Goal: Information Seeking & Learning: Learn about a topic

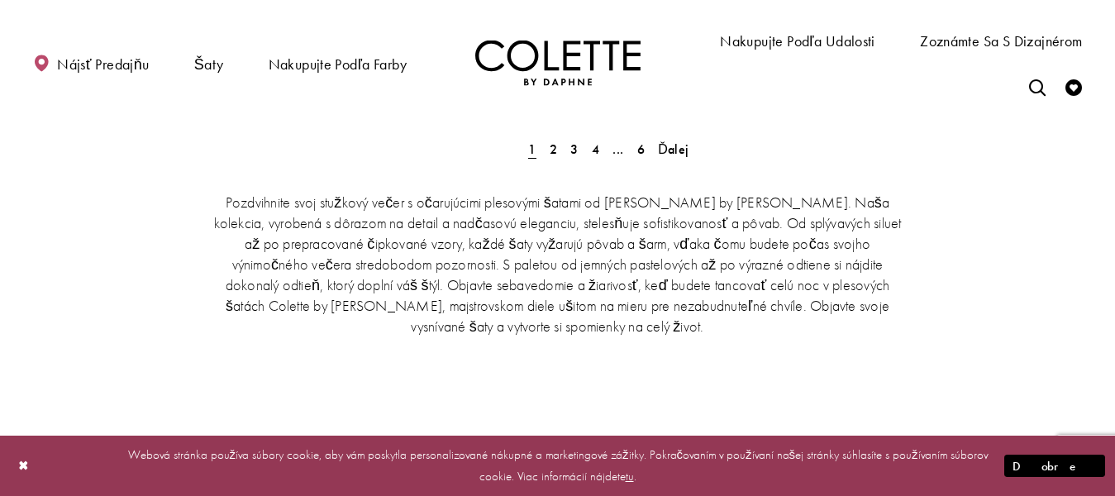
scroll to position [3389, 0]
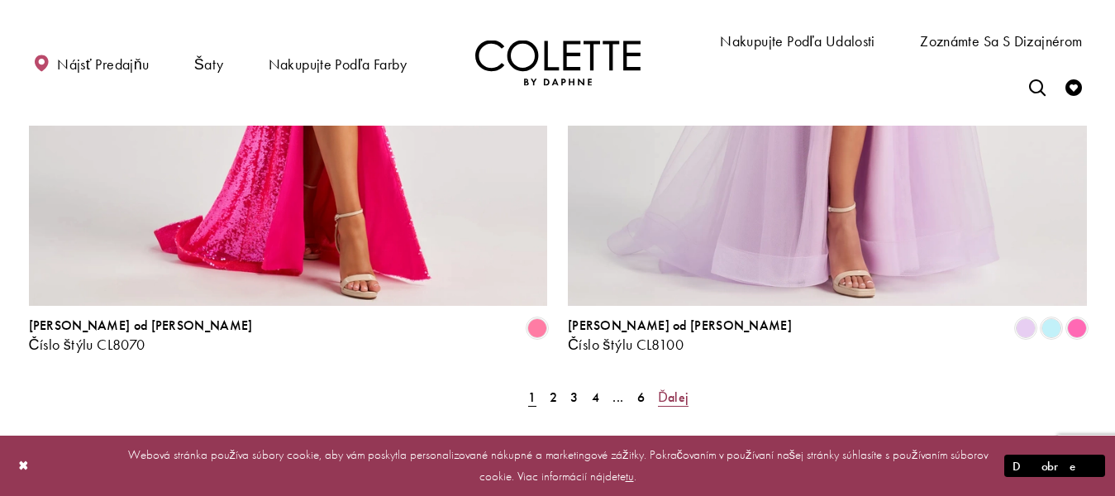
click at [680, 388] on font "Ďalej" at bounding box center [673, 396] width 31 height 17
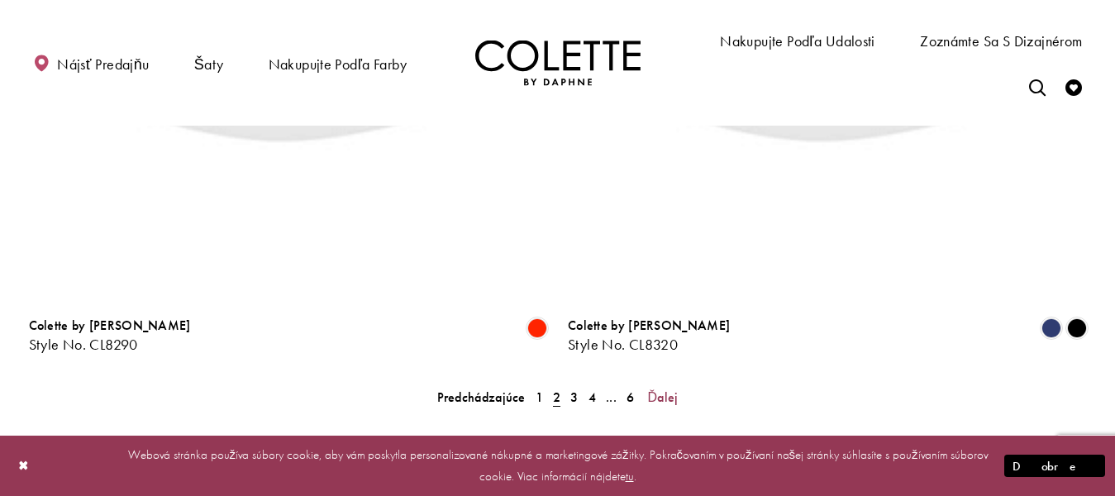
scroll to position [424, 0]
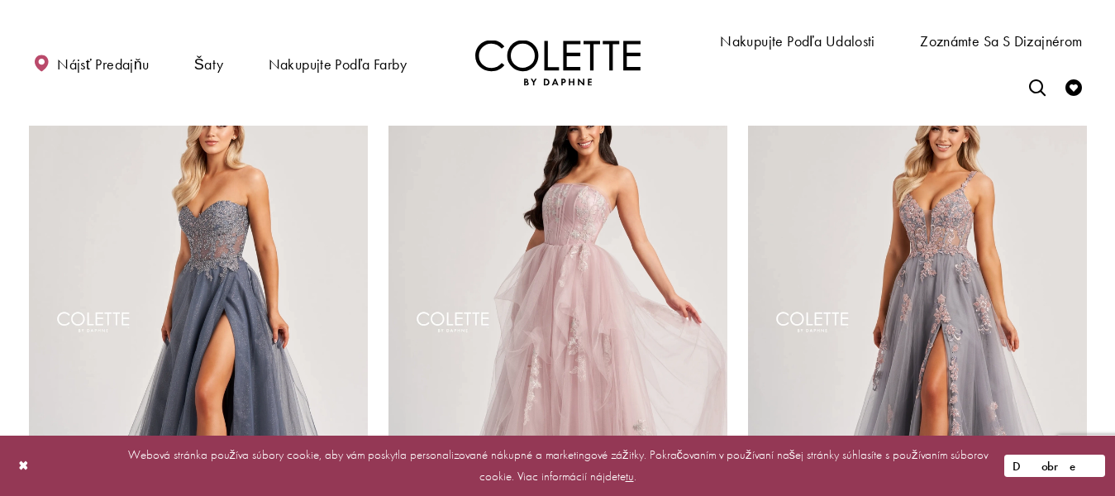
click at [1101, 464] on button "Dobre" at bounding box center [1054, 466] width 101 height 22
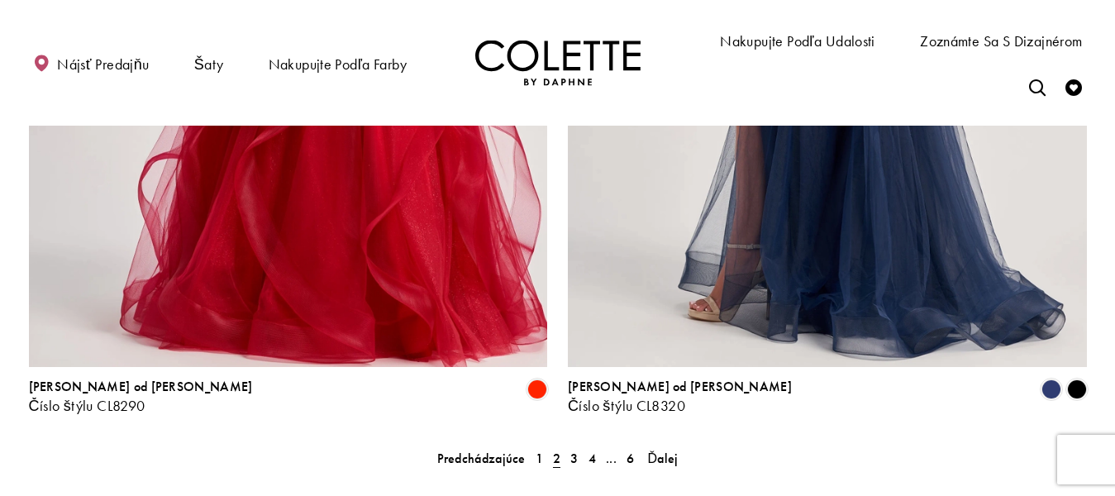
scroll to position [3482, 0]
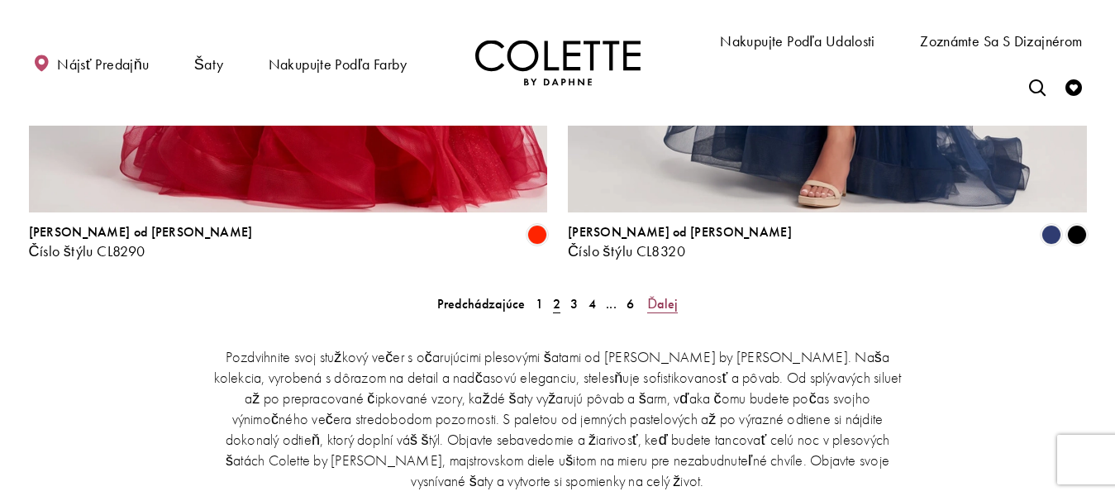
click at [670, 295] on font "Ďalej" at bounding box center [662, 303] width 31 height 17
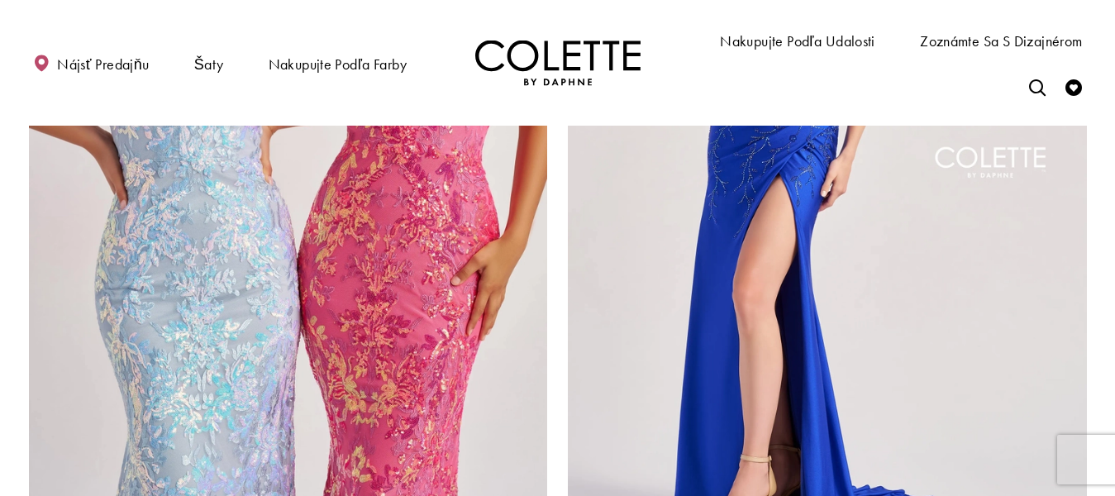
scroll to position [3565, 0]
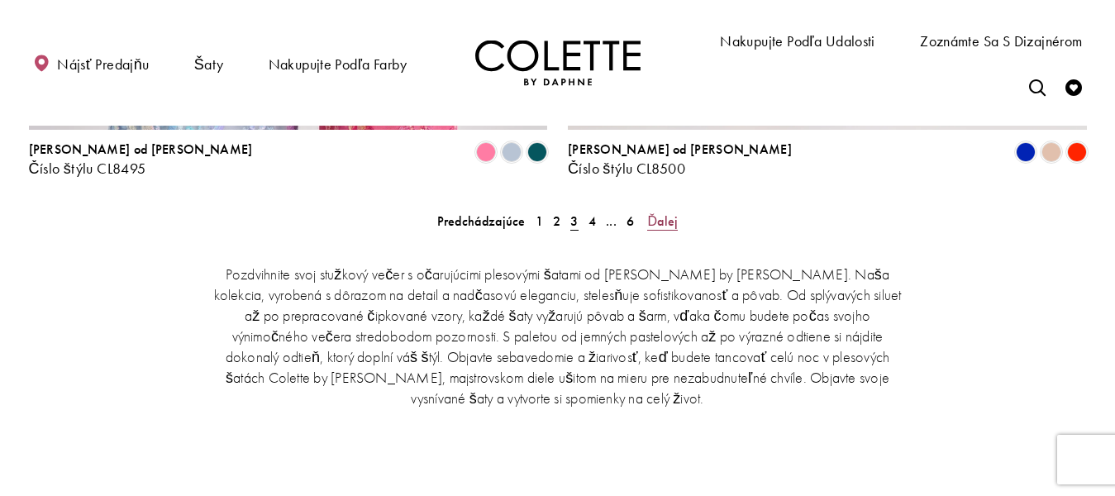
click at [662, 212] on font "Ďalej" at bounding box center [662, 220] width 31 height 17
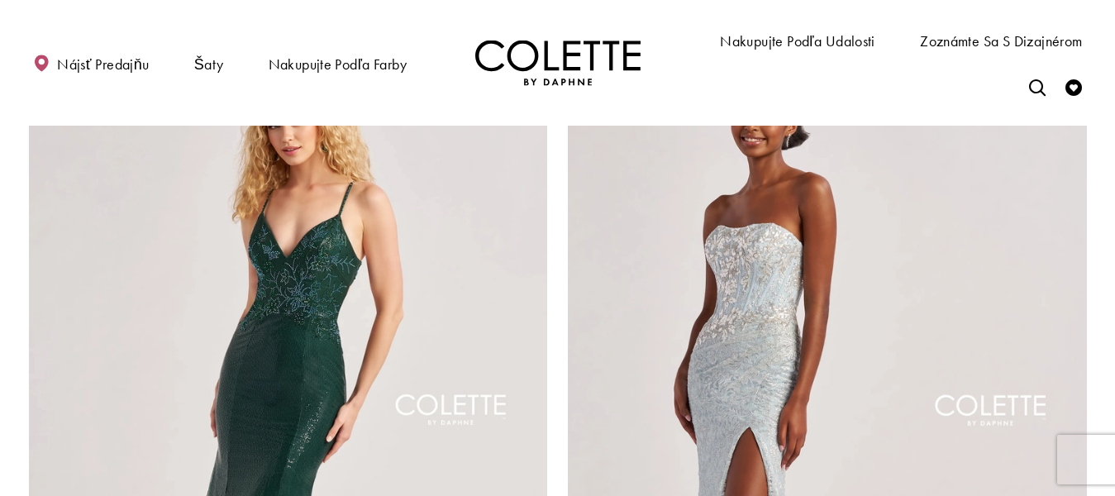
scroll to position [3399, 0]
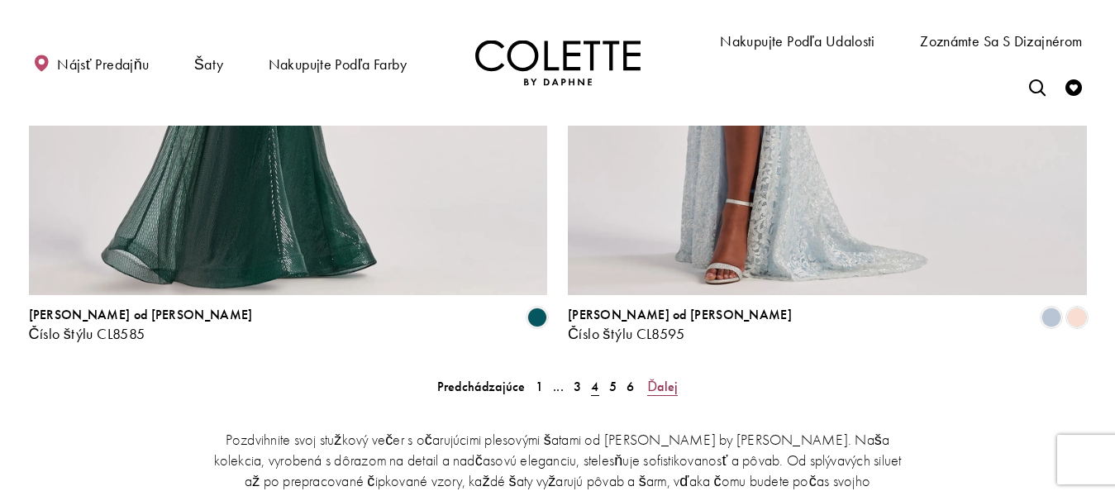
click at [674, 374] on link "Ďalej" at bounding box center [662, 386] width 40 height 24
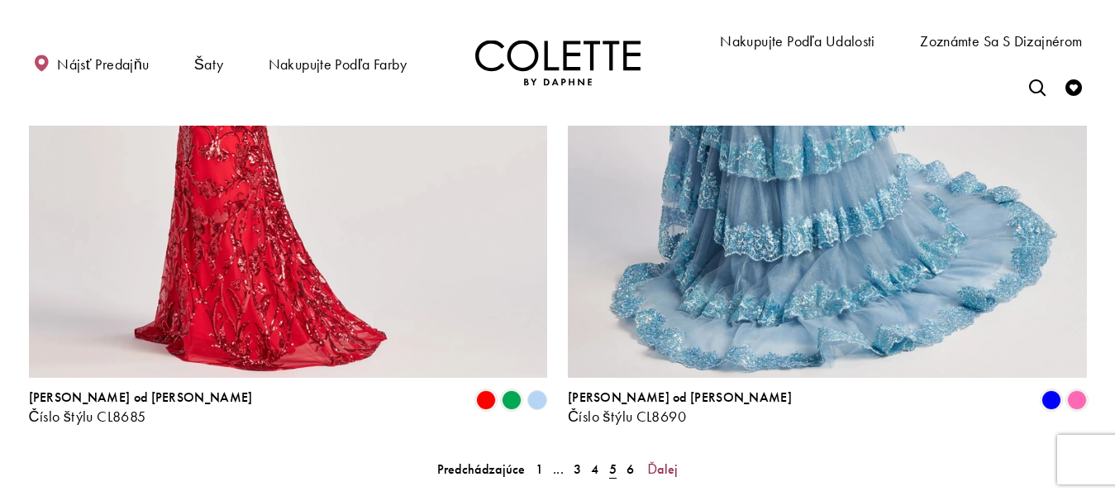
scroll to position [3399, 0]
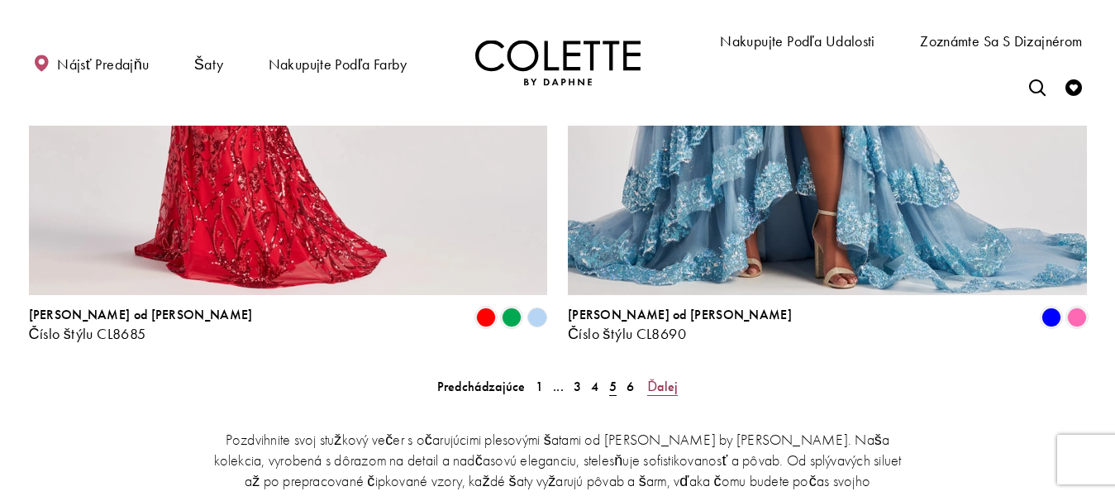
click at [662, 378] on font "Ďalej" at bounding box center [662, 386] width 31 height 17
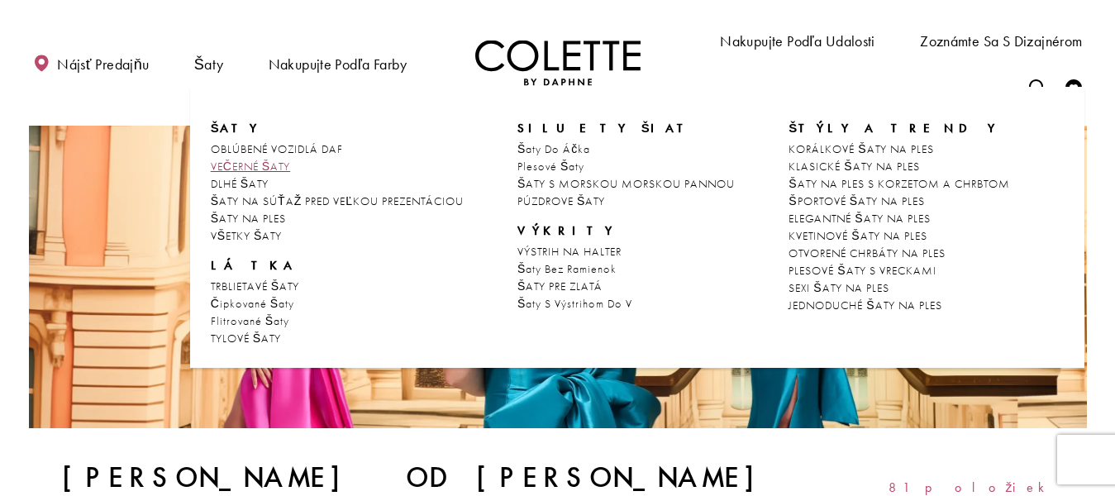
click at [241, 166] on font "VEČERNÉ ŠATY" at bounding box center [250, 166] width 79 height 15
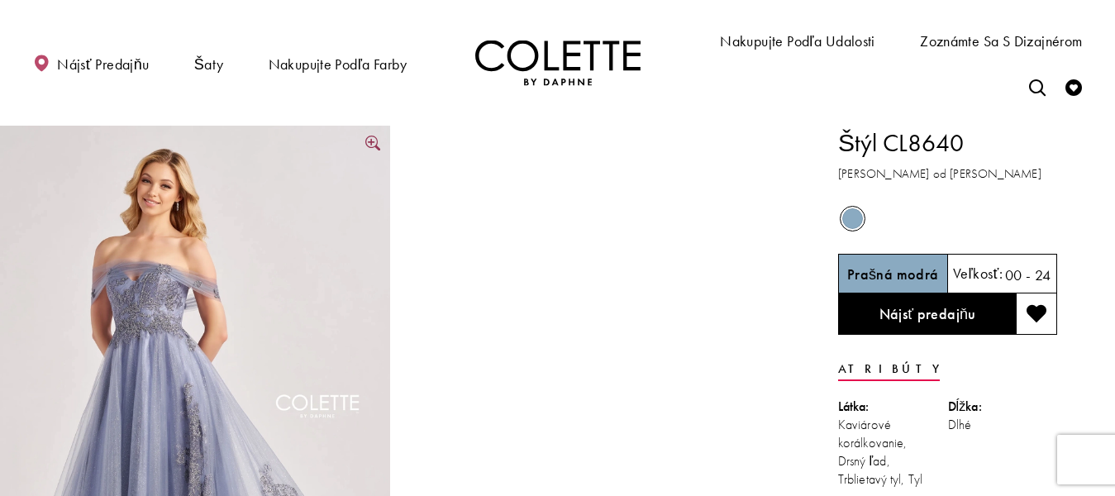
click at [370, 145] on link "V plnej veľkosti Štýl CL8640 Colette od Daphne #0 predvolený vertikálny obrázok…" at bounding box center [195, 418] width 390 height 585
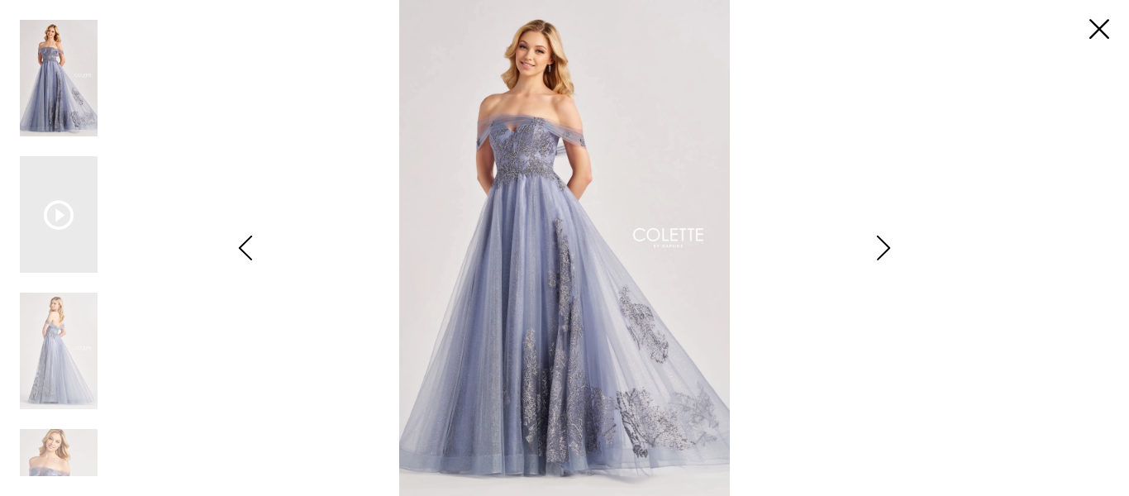
click at [884, 246] on icon "Štýl CL8640 Colette od Daphne Views dialóg" at bounding box center [883, 248] width 41 height 25
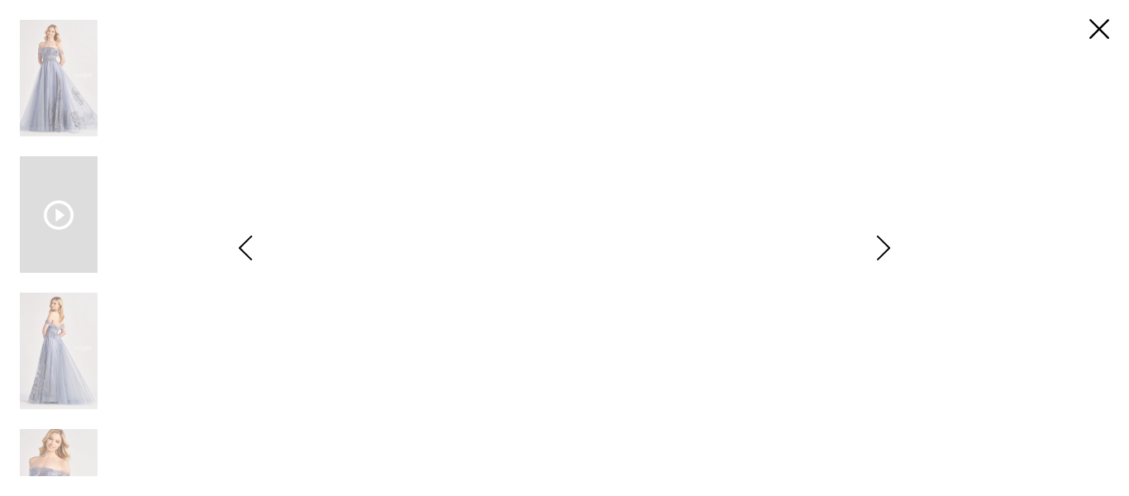
click at [884, 246] on icon "Štýl CL8640 Colette od Daphne Views dialóg" at bounding box center [883, 248] width 41 height 25
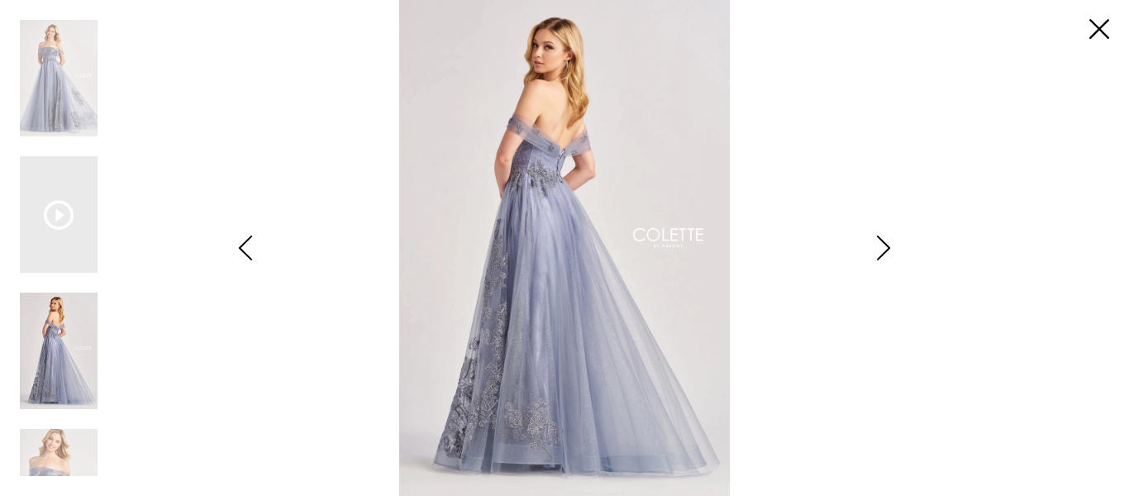
click at [884, 246] on icon "Štýl CL8640 Colette od Daphne Views dialóg" at bounding box center [883, 248] width 41 height 25
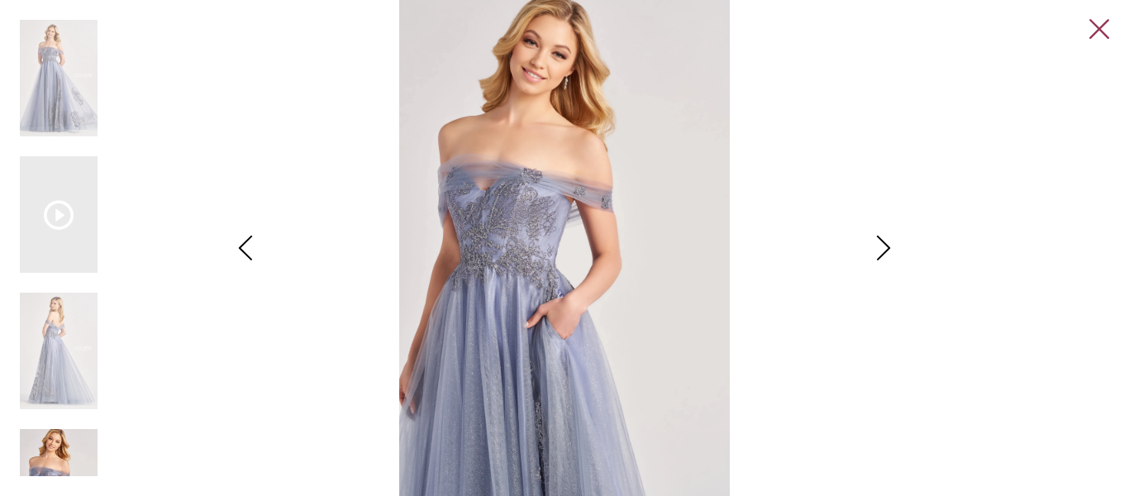
click at [1102, 30] on link "Close" at bounding box center [1099, 30] width 20 height 20
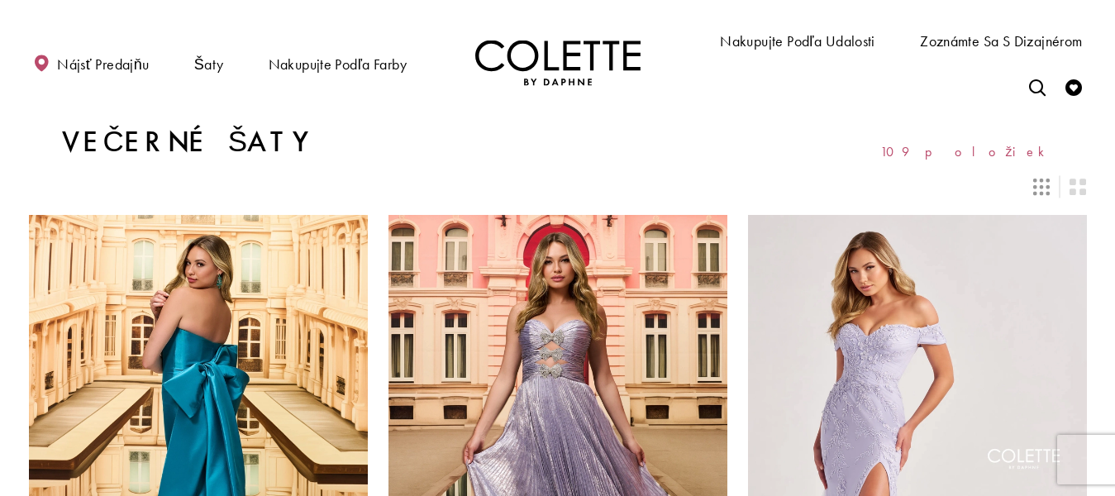
click at [1044, 188] on icon "Prepnúť rozloženie na 3 stĺpce" at bounding box center [1041, 187] width 17 height 17
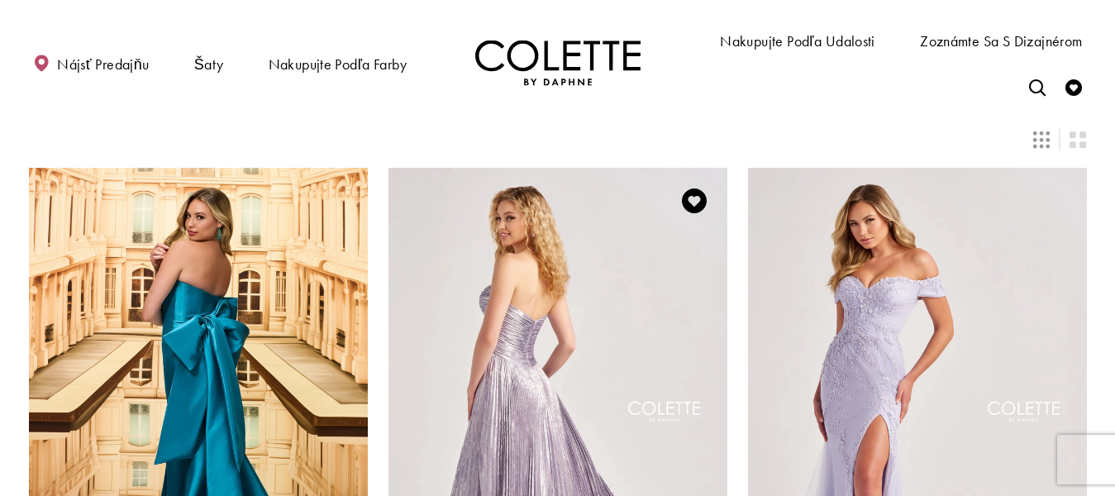
scroll to position [165, 0]
